Goal: Information Seeking & Learning: Learn about a topic

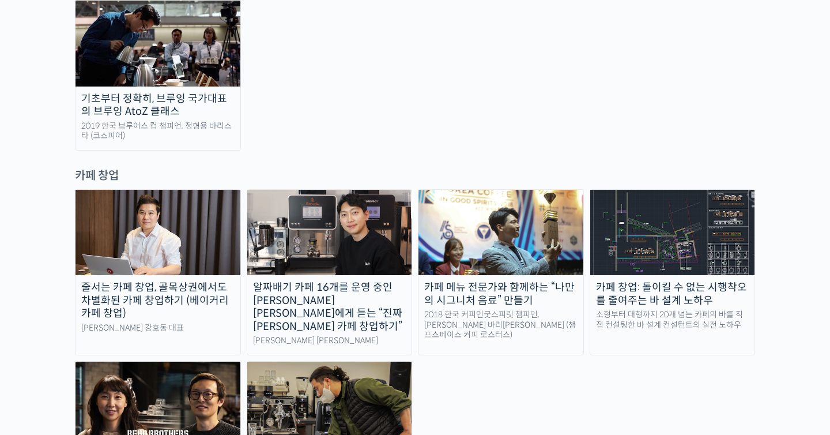
scroll to position [2143, 0]
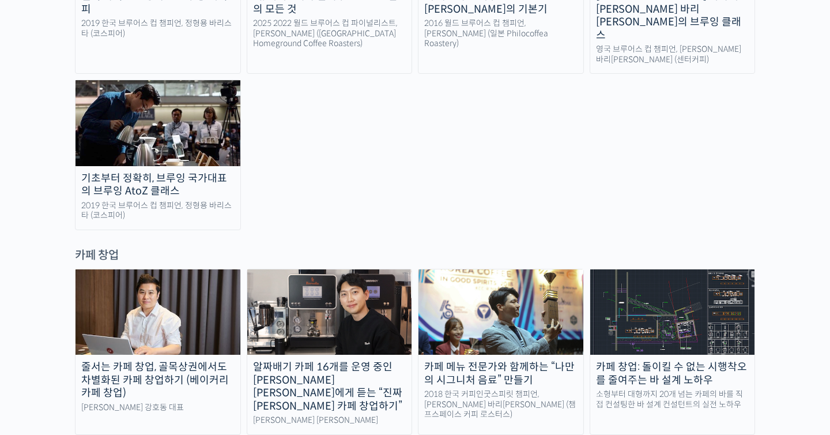
click at [327, 360] on div "알짜배기 카페 16개를 운영 중인 안태환 대표에게 듣는 “진짜 돈 버는 카페 창업하기”" at bounding box center [329, 386] width 165 height 52
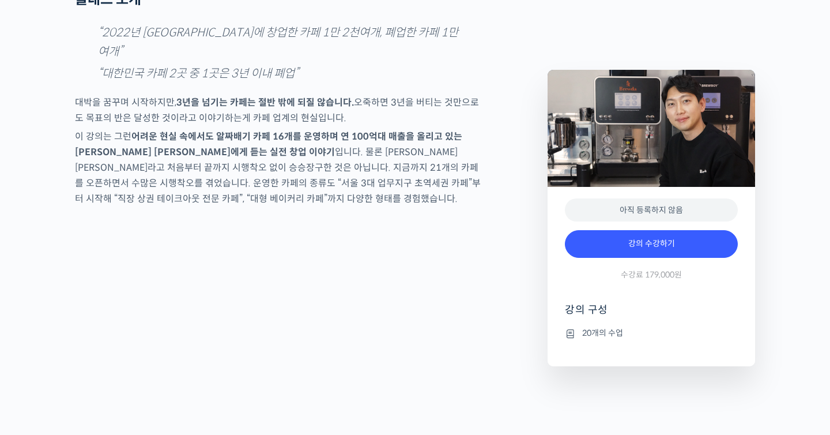
scroll to position [1629, 0]
